Goal: Information Seeking & Learning: Learn about a topic

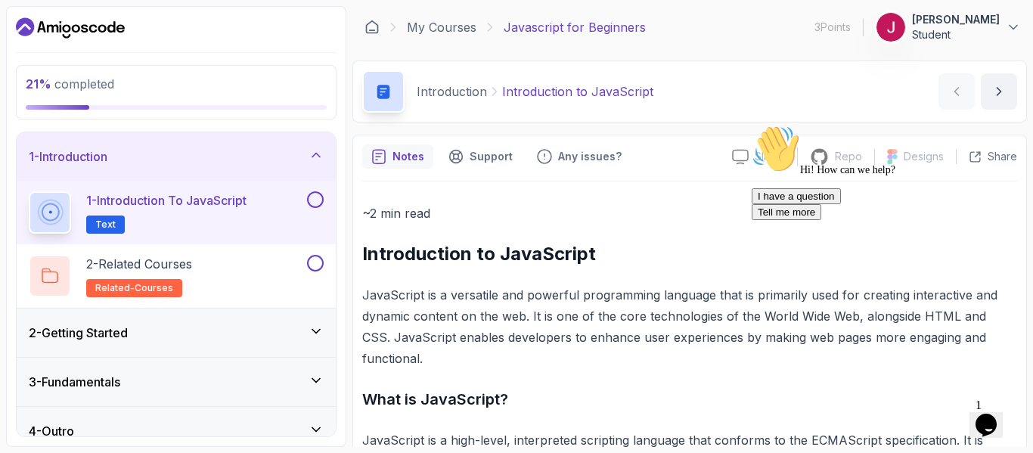
click at [880, 189] on div "Hi! How can we help? I have a question Tell me more" at bounding box center [888, 172] width 272 height 95
click at [999, 220] on div "Hi! How can we help? I have a question Tell me more" at bounding box center [888, 172] width 272 height 95
click at [314, 330] on icon at bounding box center [316, 331] width 15 height 15
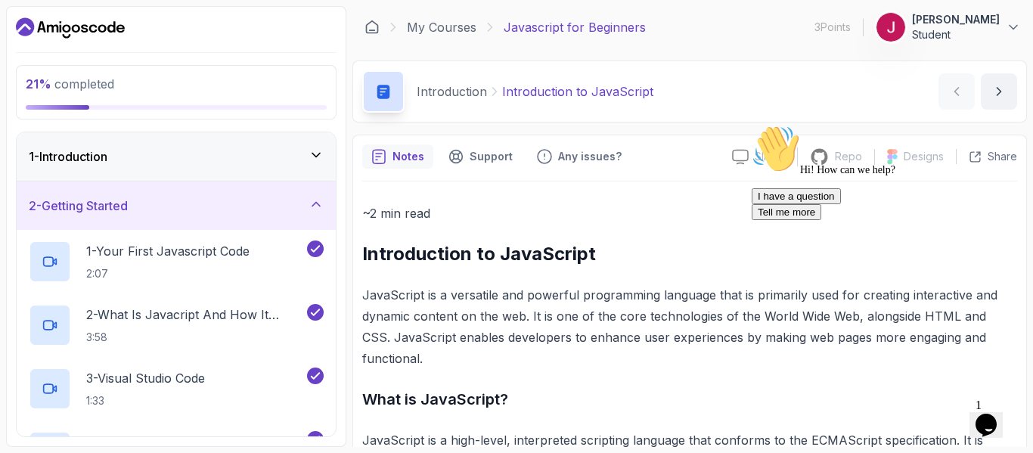
click at [318, 200] on icon at bounding box center [316, 204] width 15 height 15
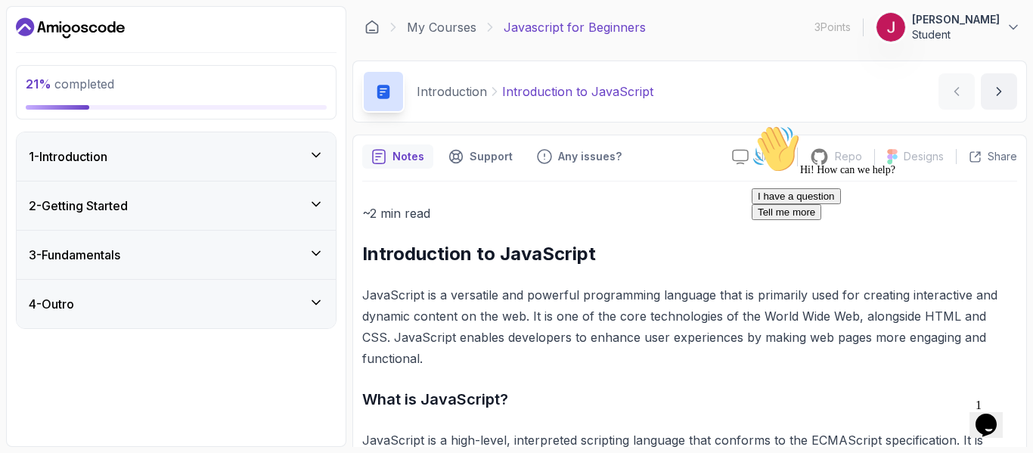
click at [313, 253] on icon at bounding box center [316, 254] width 8 height 4
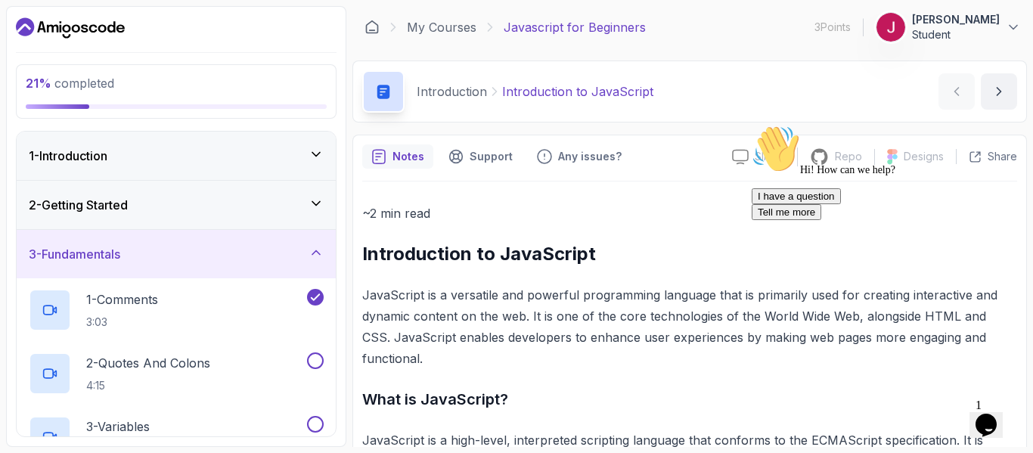
click at [313, 253] on icon at bounding box center [316, 252] width 15 height 15
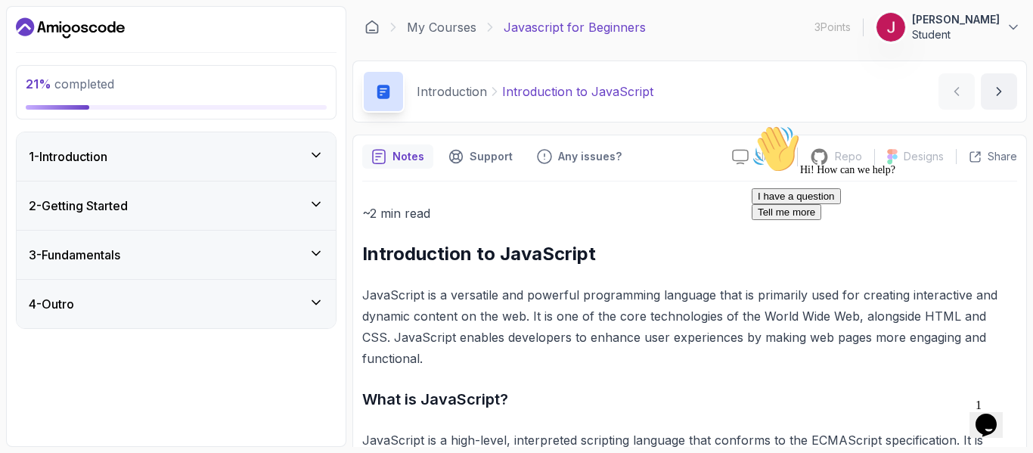
click at [309, 304] on icon at bounding box center [316, 302] width 15 height 15
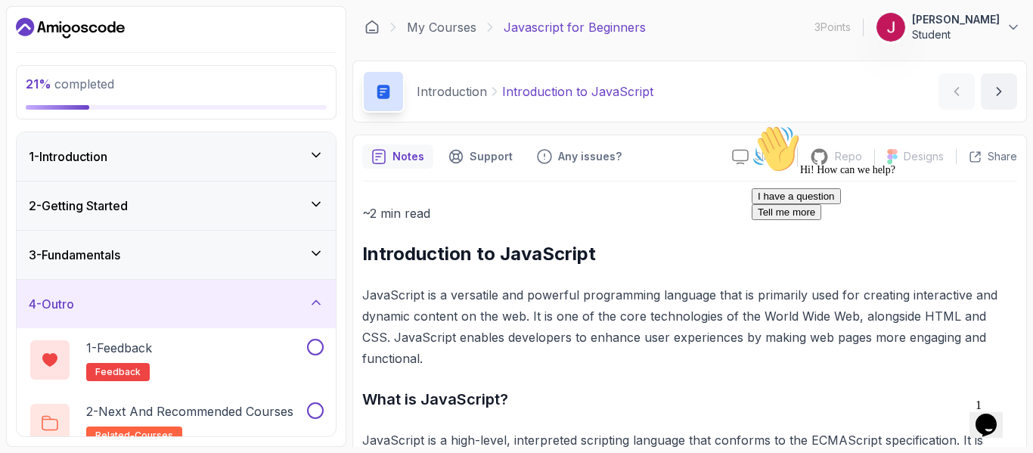
click at [309, 304] on icon at bounding box center [316, 302] width 15 height 15
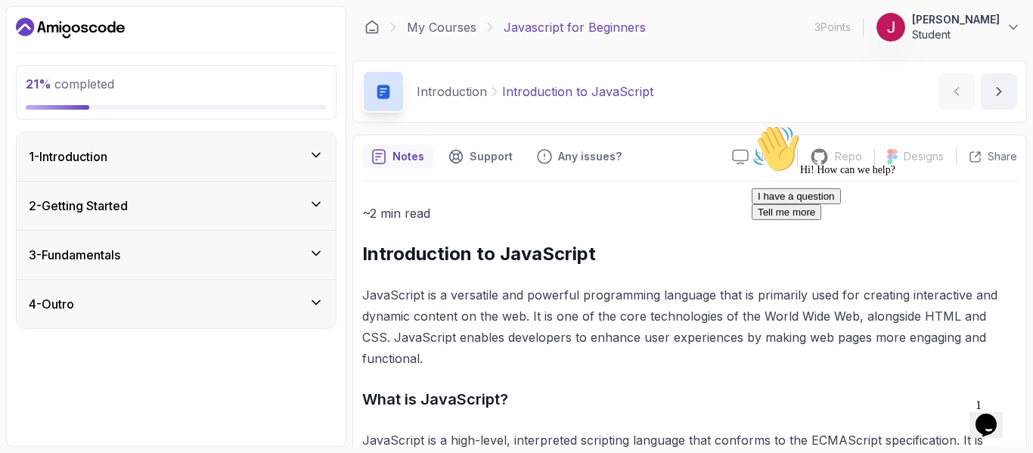
click at [317, 210] on icon at bounding box center [316, 204] width 15 height 15
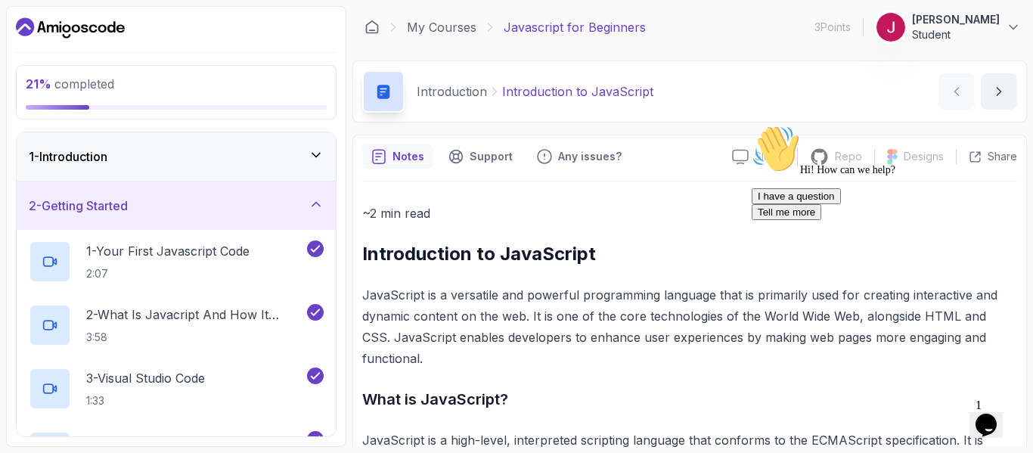
click at [317, 210] on icon at bounding box center [316, 204] width 15 height 15
